Goal: Information Seeking & Learning: Check status

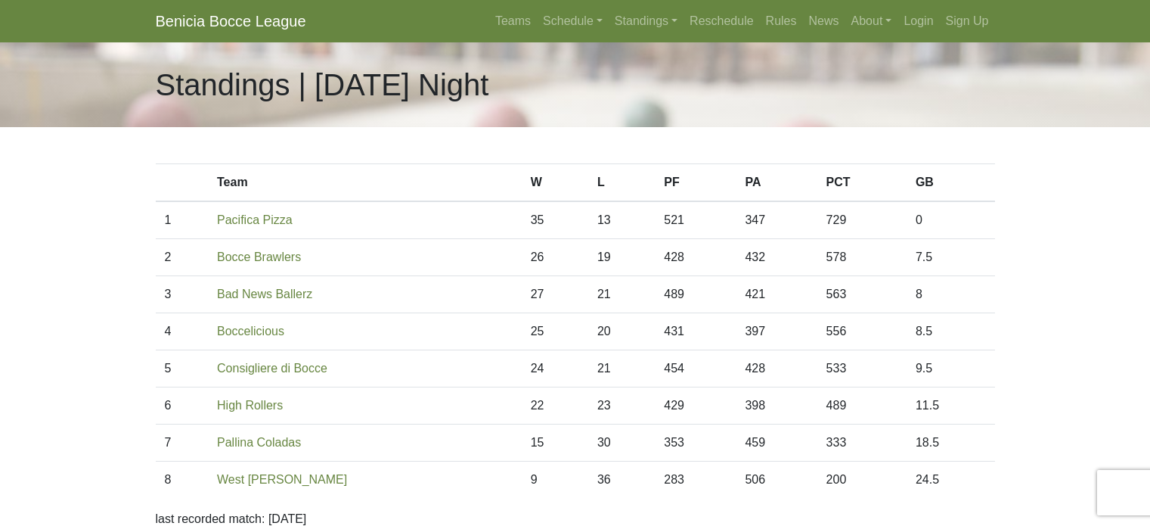
scroll to position [153, 0]
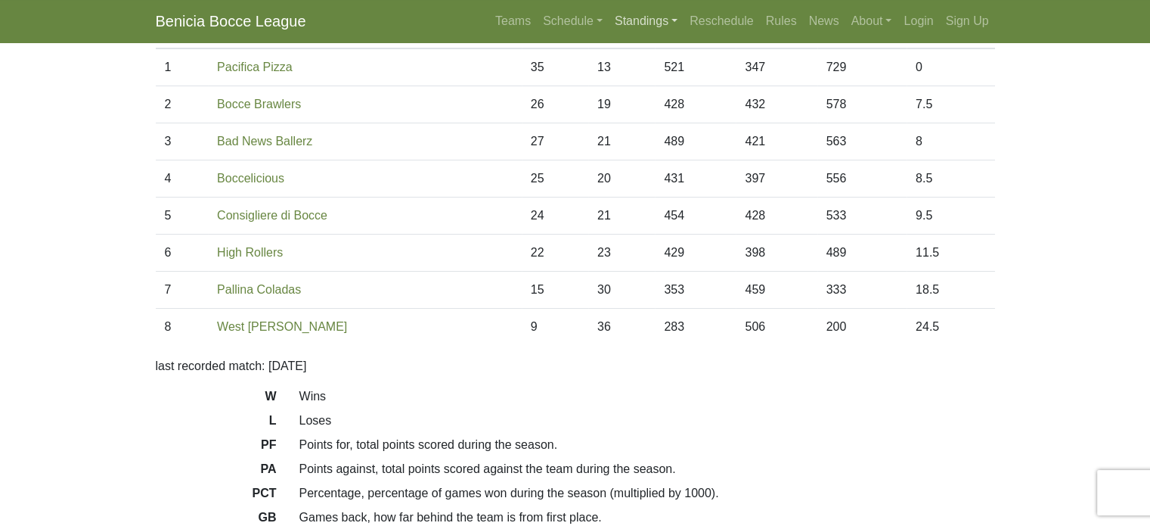
click at [656, 20] on link "Standings" at bounding box center [646, 21] width 75 height 30
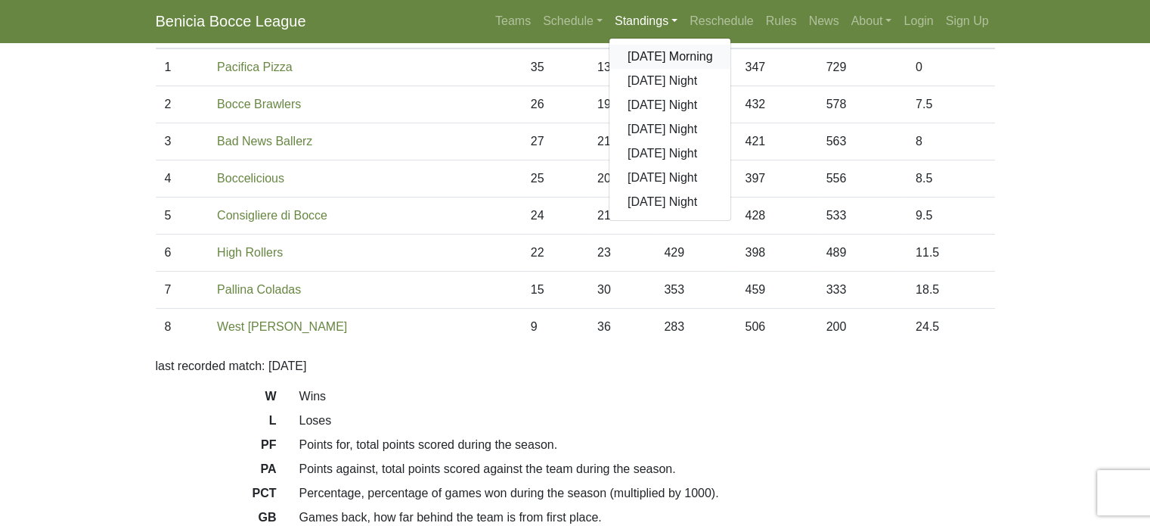
click at [644, 57] on link "[DATE] Morning" at bounding box center [670, 57] width 122 height 24
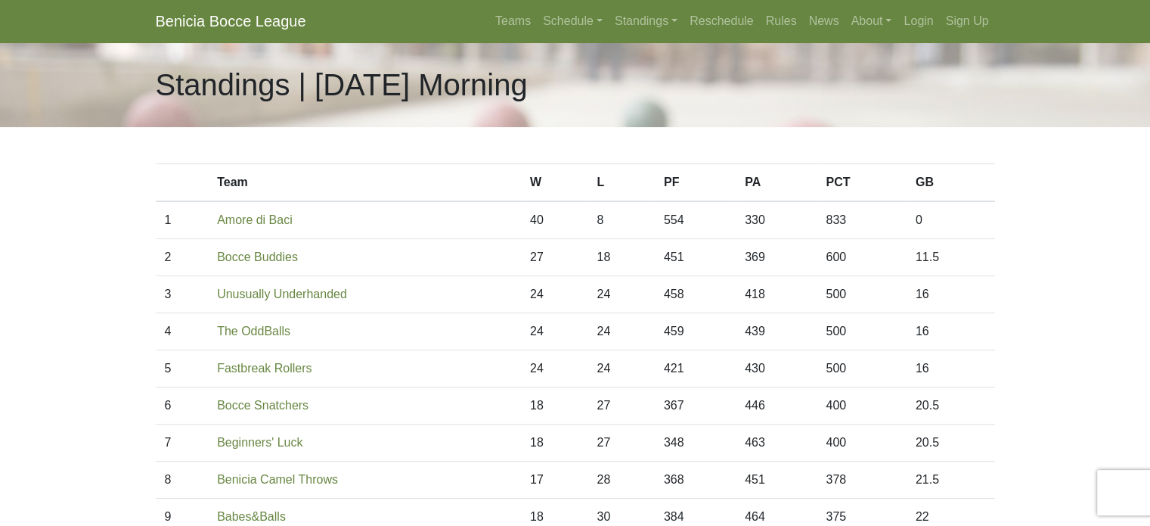
scroll to position [227, 0]
